Goal: Information Seeking & Learning: Learn about a topic

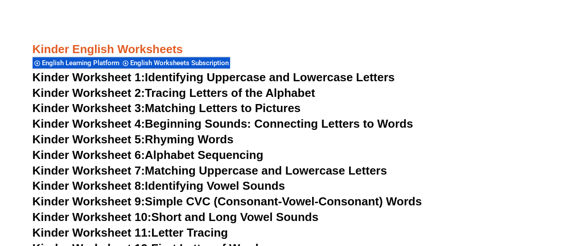
scroll to position [446, 0]
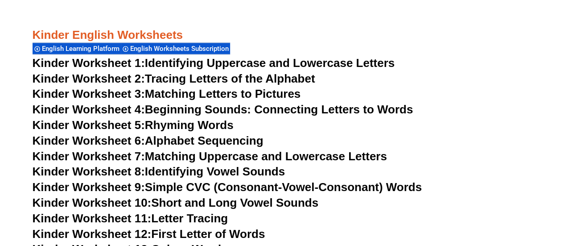
click at [282, 63] on link "Kinder Worksheet 1: Identifying Uppercase and Lowercase Letters" at bounding box center [214, 62] width 363 height 13
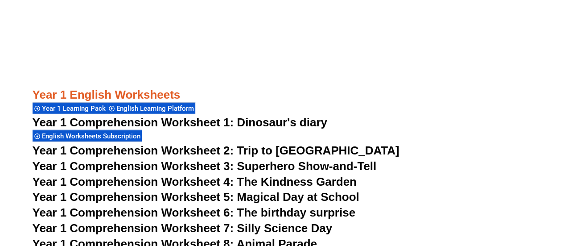
scroll to position [1251, 0]
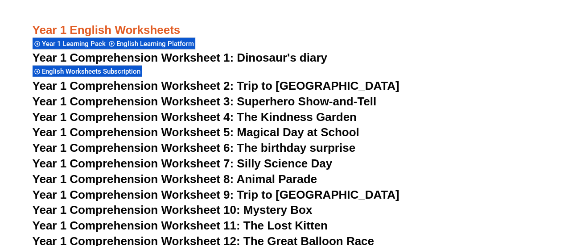
click at [253, 82] on span "Year 1 Comprehension Worksheet 2: Trip to [GEOGRAPHIC_DATA]" at bounding box center [216, 85] width 367 height 13
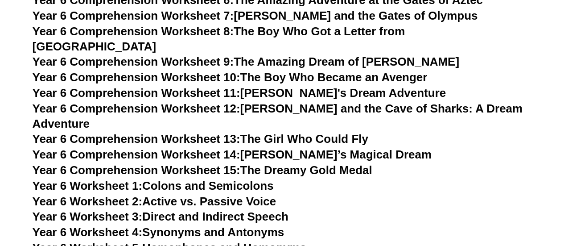
scroll to position [5110, 0]
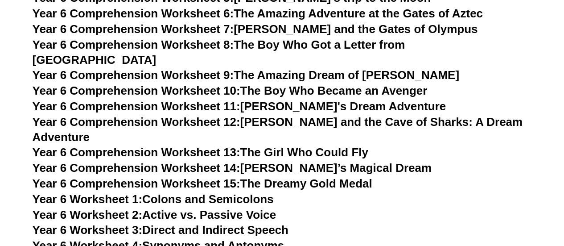
click at [308, 36] on link "Year 6 Comprehension Worksheet 7: [PERSON_NAME] and the Gates of Olympus" at bounding box center [255, 28] width 445 height 13
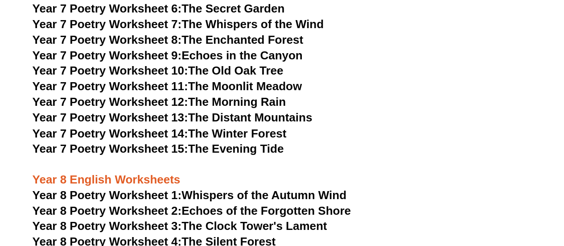
scroll to position [5618, 0]
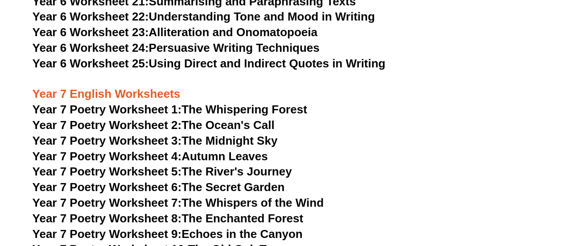
click at [220, 103] on link "Year 7 Poetry Worksheet 1: The Whispering Forest" at bounding box center [170, 109] width 275 height 13
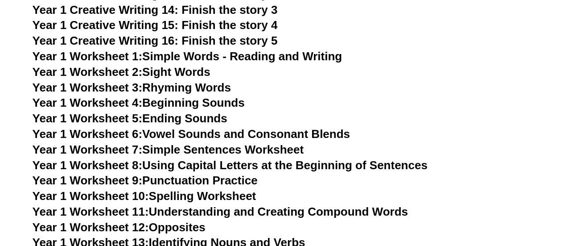
scroll to position [358, 0]
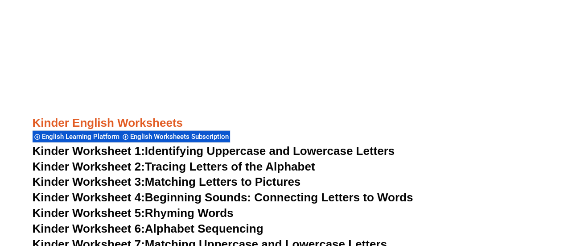
drag, startPoint x: 570, startPoint y: 20, endPoint x: 330, endPoint y: 121, distance: 261.0
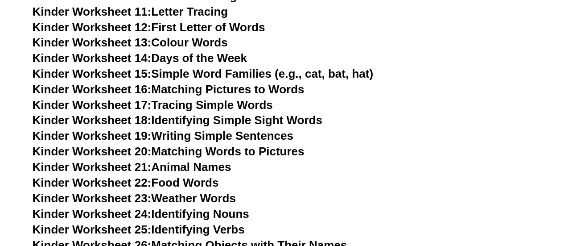
scroll to position [0, 0]
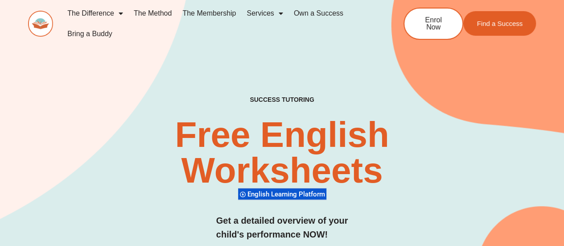
click at [210, 10] on link "The Membership" at bounding box center [209, 13] width 64 height 21
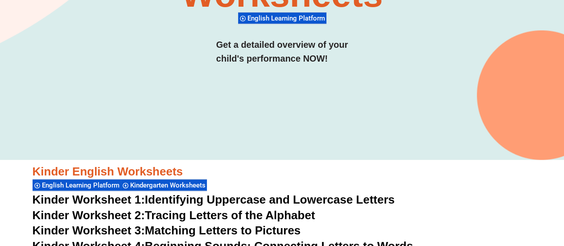
scroll to position [134, 0]
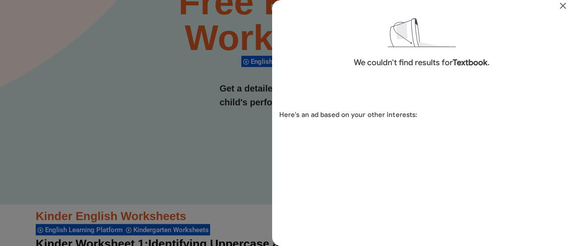
scroll to position [21, 0]
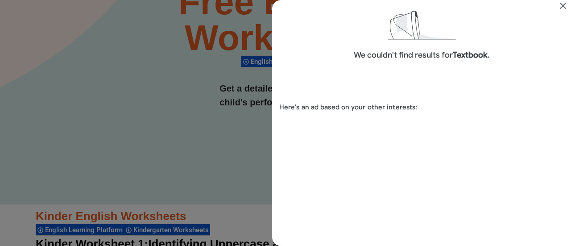
click at [564, 6] on icon "Close" at bounding box center [562, 5] width 11 height 11
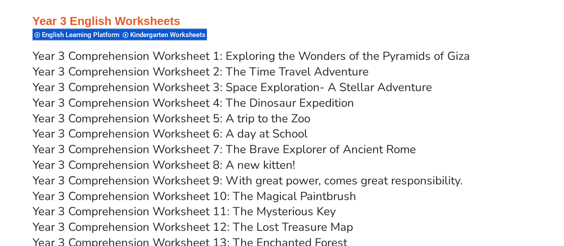
scroll to position [2840, 0]
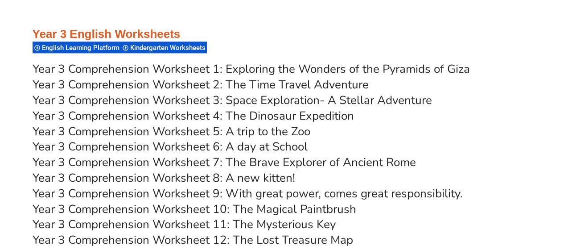
click at [239, 69] on link "Year 3 Comprehension Worksheet 1: Exploring the Wonders of the Pyramids of Giza" at bounding box center [251, 69] width 437 height 16
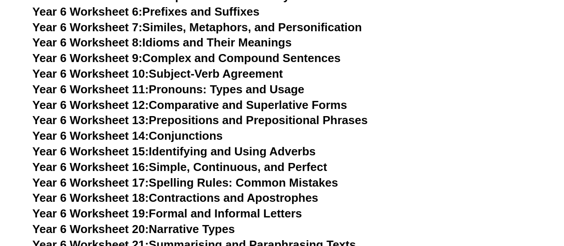
scroll to position [5267, 0]
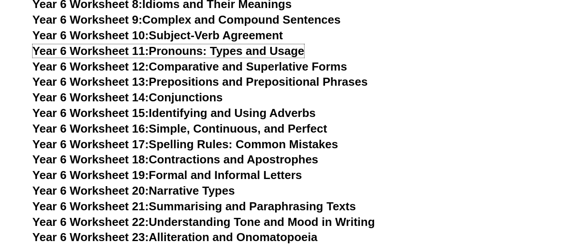
drag, startPoint x: 565, startPoint y: 105, endPoint x: 217, endPoint y: 21, distance: 357.3
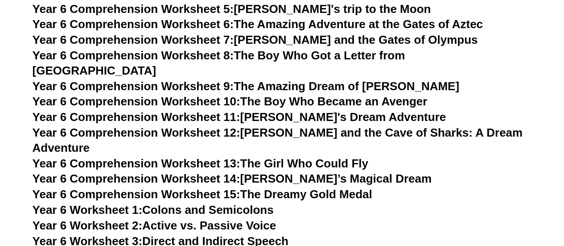
scroll to position [5043, 0]
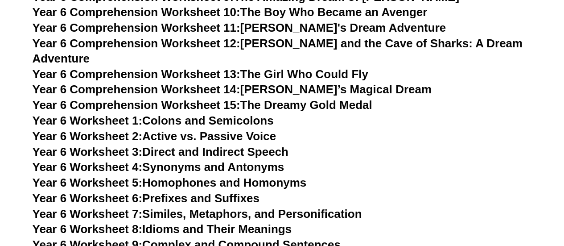
click at [187, 114] on link "Year 6 Worksheet 1: Colons and Semicolons" at bounding box center [153, 120] width 241 height 13
click at [205, 145] on link "Year 6 Worksheet 3: Direct and Indirect Speech" at bounding box center [161, 151] width 256 height 13
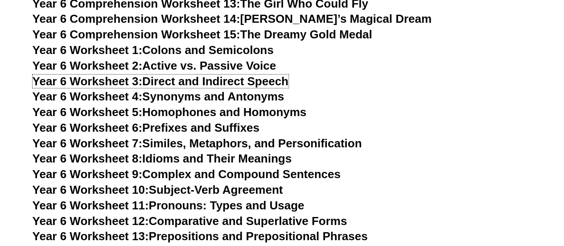
scroll to position [5176, 0]
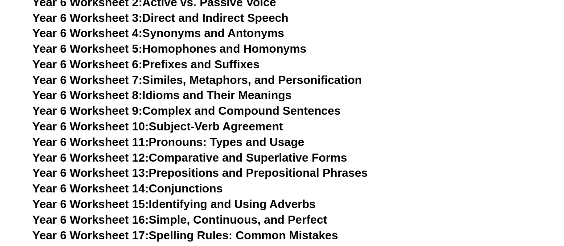
click at [221, 135] on link "Year 6 Worksheet 11: Pronouns: Types and Usage" at bounding box center [169, 141] width 272 height 13
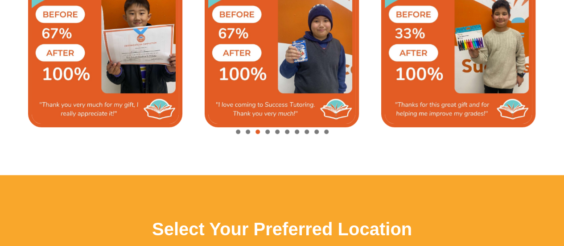
scroll to position [1962, 0]
